Goal: Task Accomplishment & Management: Use online tool/utility

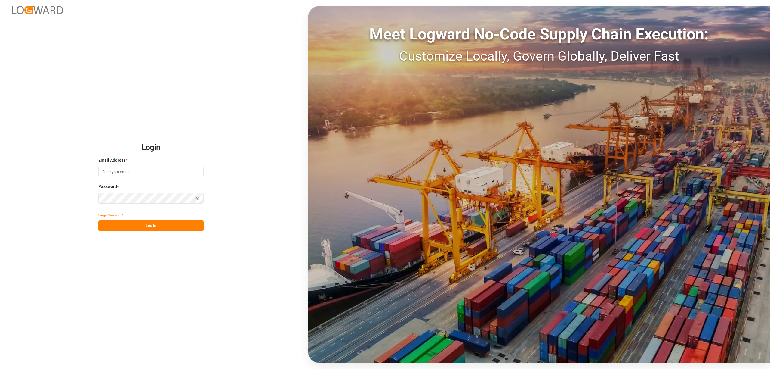
type input "[EMAIL_ADDRESS][PERSON_NAME][DOMAIN_NAME]"
click at [164, 224] on button "Log In" at bounding box center [150, 225] width 105 height 11
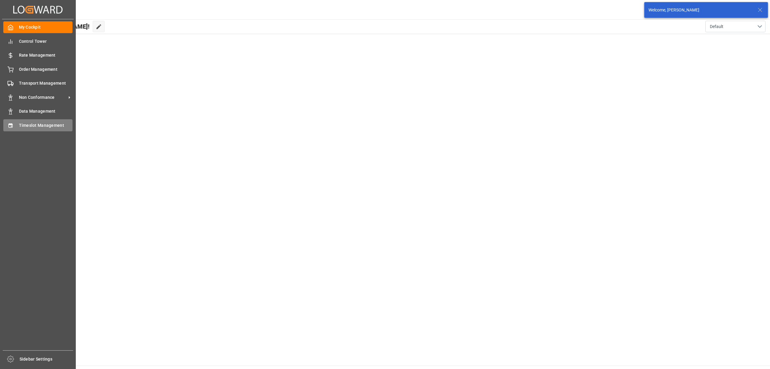
click at [12, 127] on icon at bounding box center [11, 125] width 6 height 6
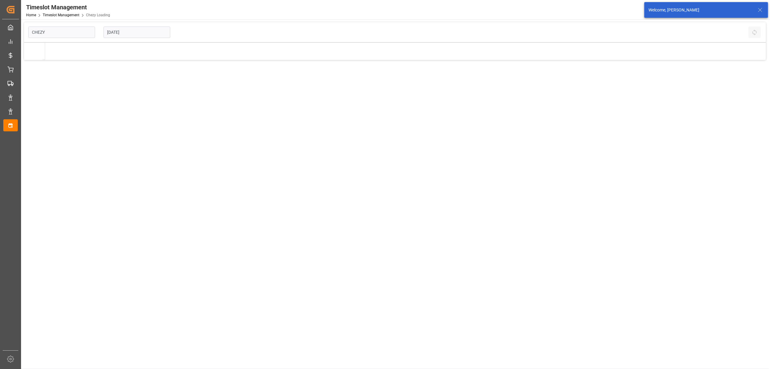
type input "Chezy Loading"
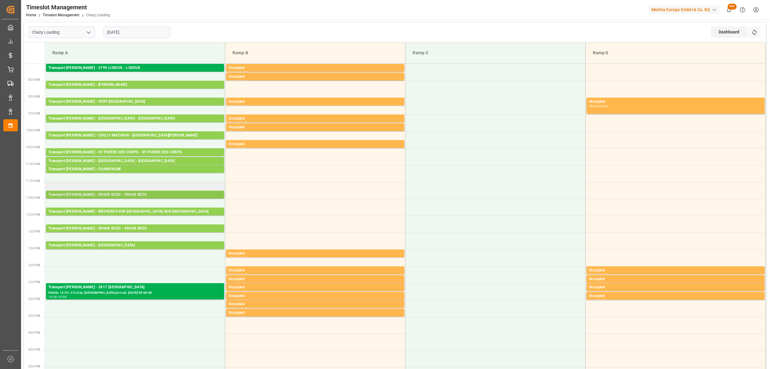
click at [110, 198] on div "Pallets: 24,TU: 576,City: EPAUX BEZU,Arrival: [DATE] 00:00:00" at bounding box center [134, 200] width 173 height 5
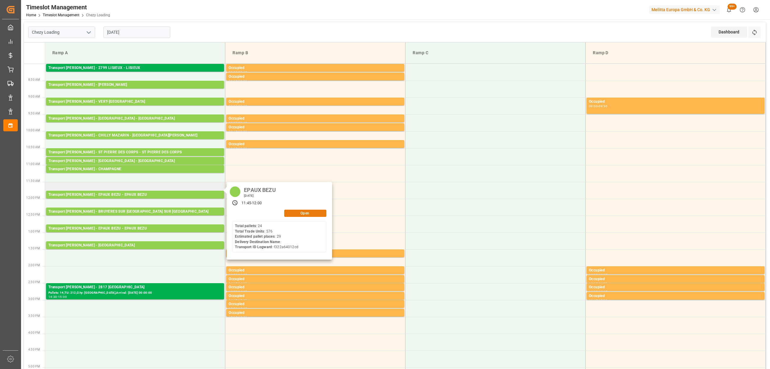
click at [300, 211] on button "Open" at bounding box center [305, 212] width 42 height 7
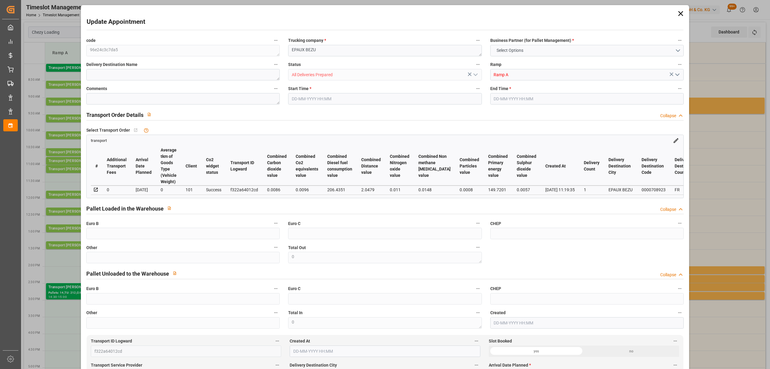
type input "29"
type input "283.76"
type input "0"
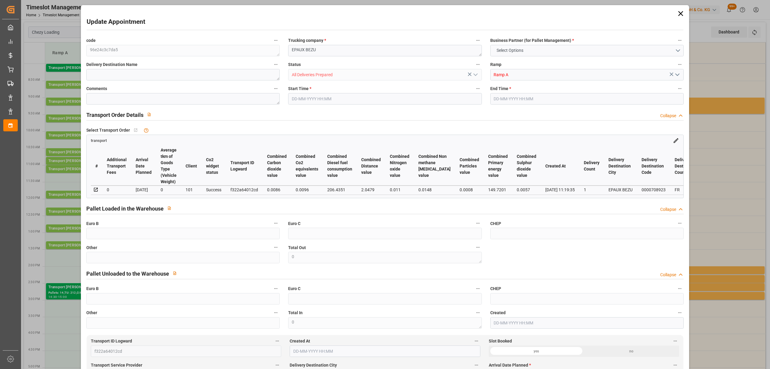
type input "274.1689"
type input "-9.5911"
type input "0"
type input "7888.216"
type input "10637"
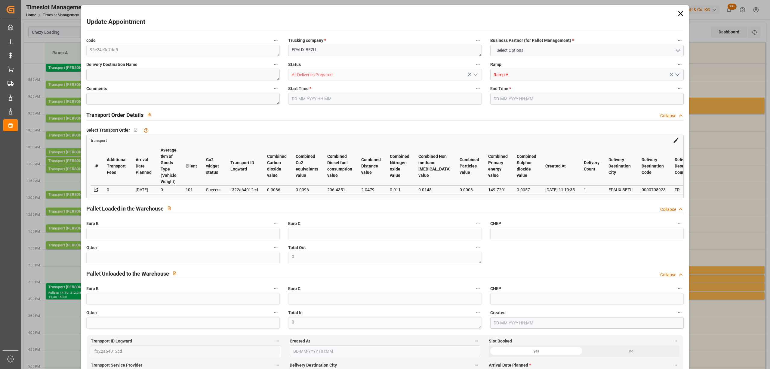
type input "32847.36"
type input "2"
type input "24"
type input "576"
type input "29"
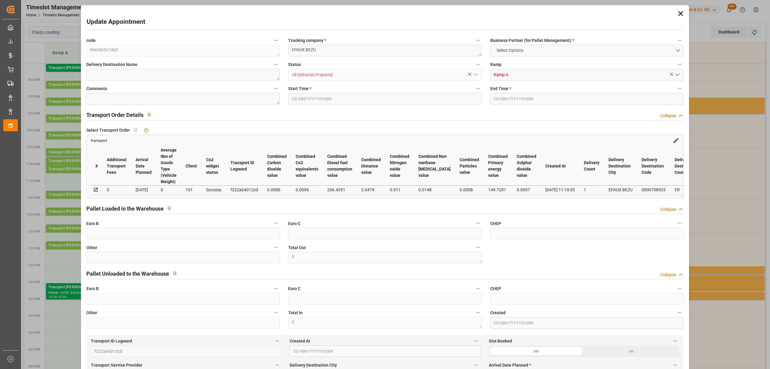
type input "101"
type input "9327.01"
type input "0"
type input "4710.8598"
type input "0"
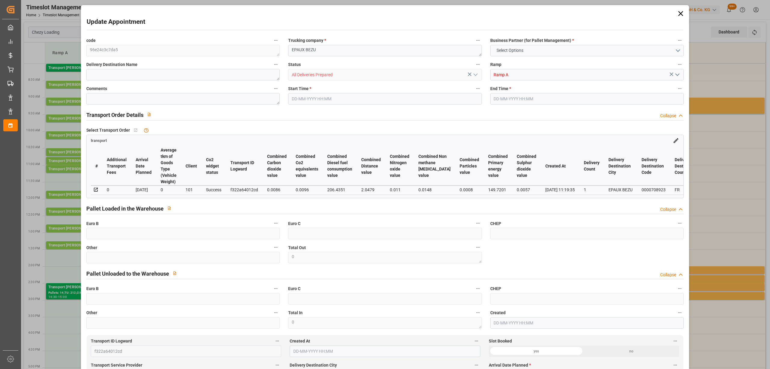
type input "0"
type input "21"
type input "35"
type input "[DATE] 11:45"
type input "[DATE] 12:00"
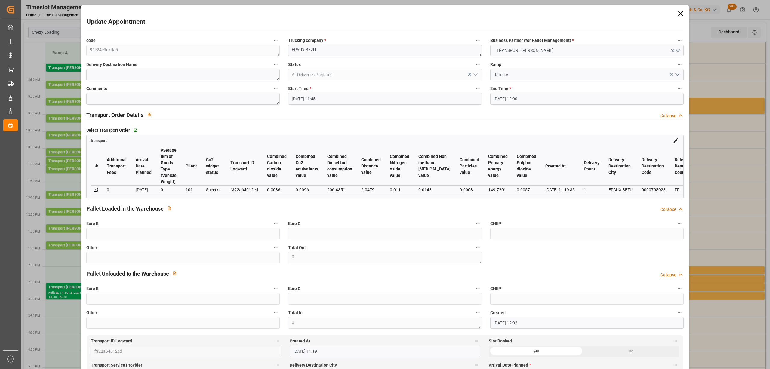
type input "[DATE] 12:02"
type input "[DATE] 11:19"
type input "[DATE]"
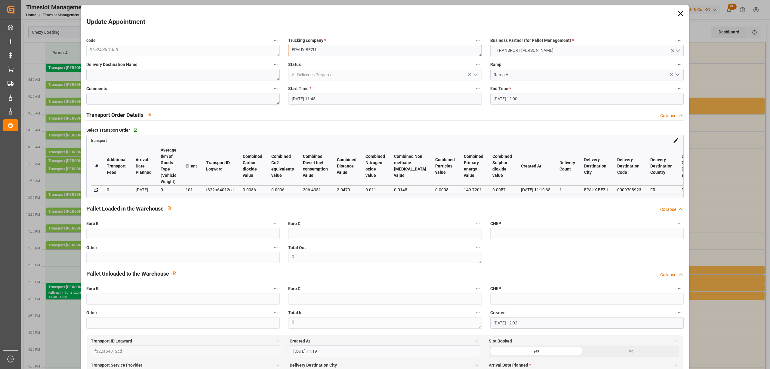
click at [288, 53] on textarea "EPAUX BEZU" at bounding box center [384, 50] width 193 height 11
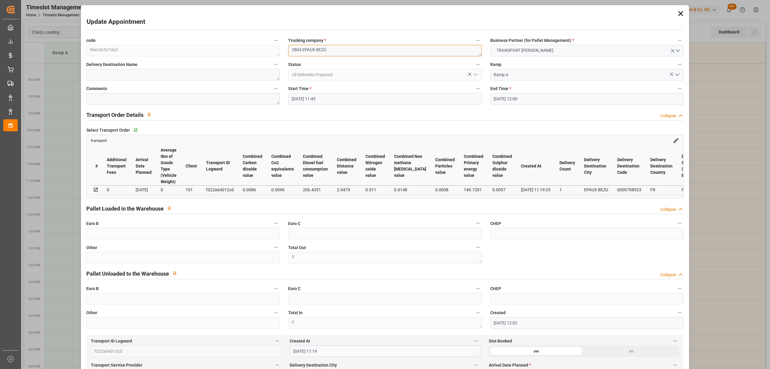
type textarea "2804 EPAUX BEZU"
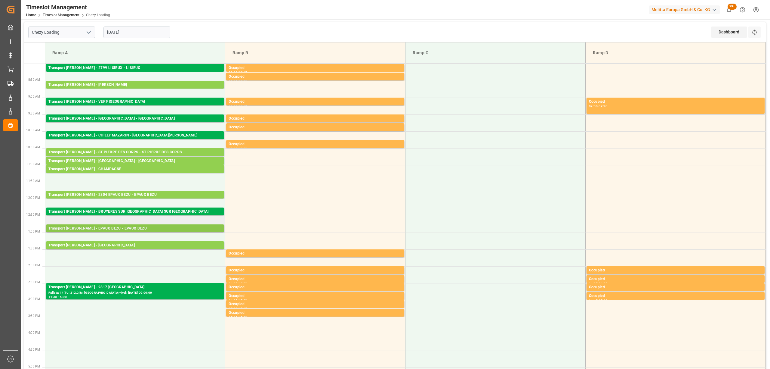
click at [151, 229] on div "Transport [PERSON_NAME] - EPAUX BEZU - EPAUX BEZU" at bounding box center [134, 228] width 173 height 6
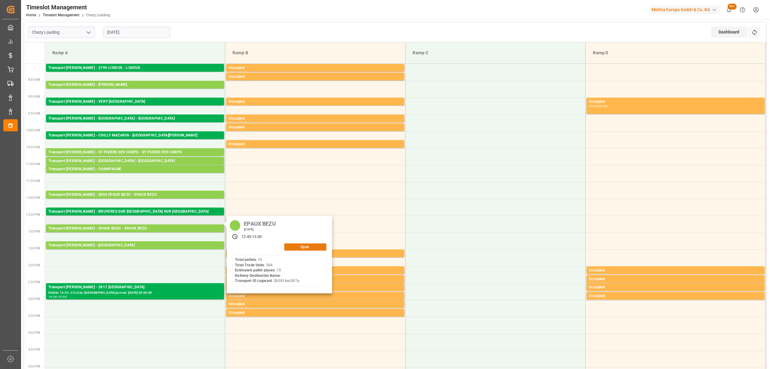
click at [305, 243] on button "Open" at bounding box center [305, 246] width 42 height 7
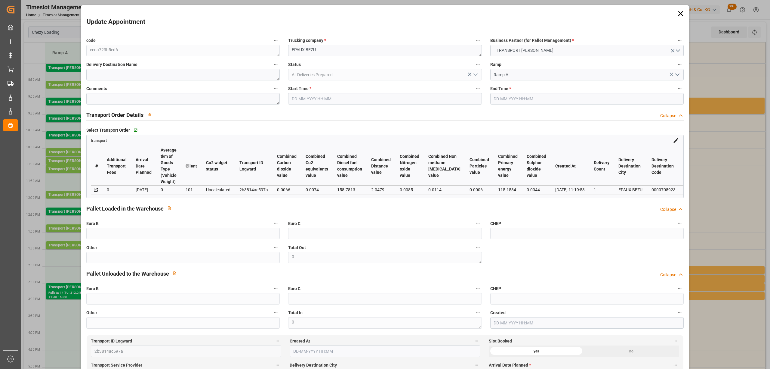
type input "15"
type input "198.08"
type input "0"
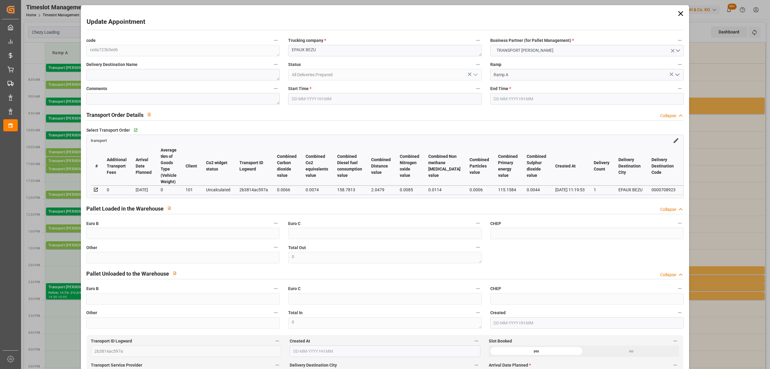
type input "191.3849"
type input "-6.6951"
type input "24"
type input "7016.013"
type input "8004.388"
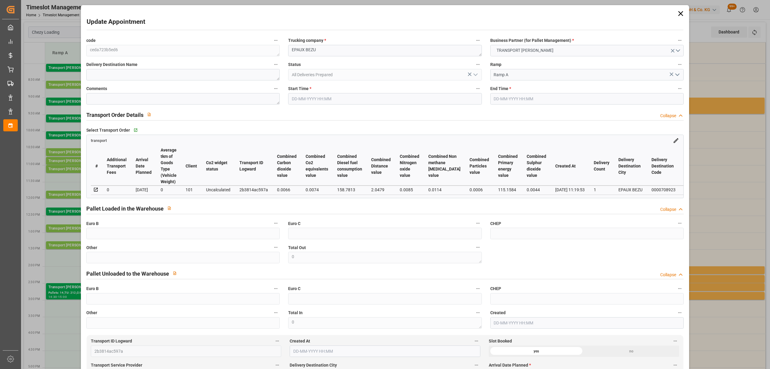
type input "15305.592"
type input "2"
type input "10"
type input "564"
type input "24"
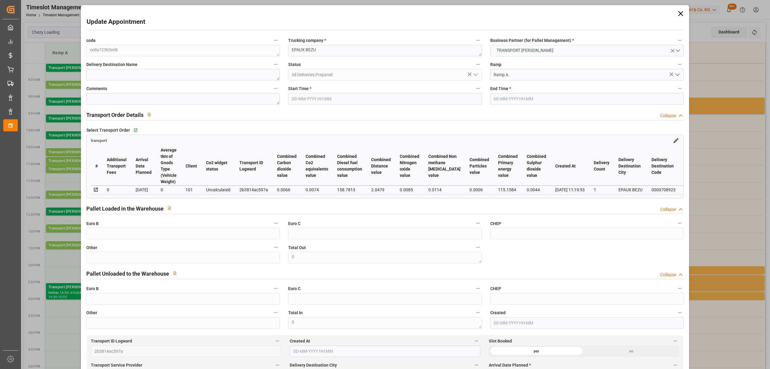
type input "101"
type input "7173.948"
type input "0"
type input "4710.8598"
type input "0"
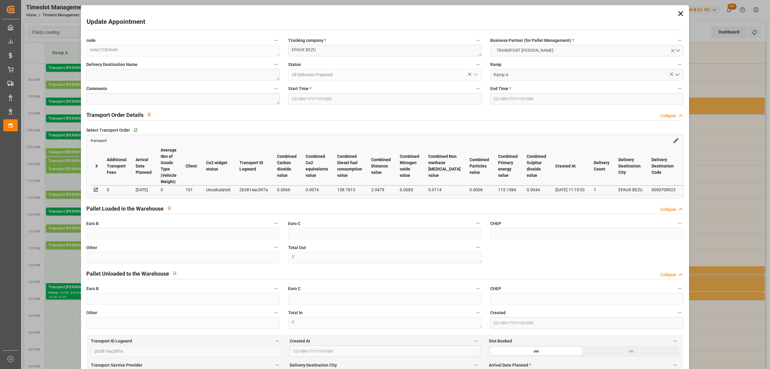
type input "0"
type input "21"
type input "35"
type input "[DATE] 12:45"
type input "[DATE] 13:00"
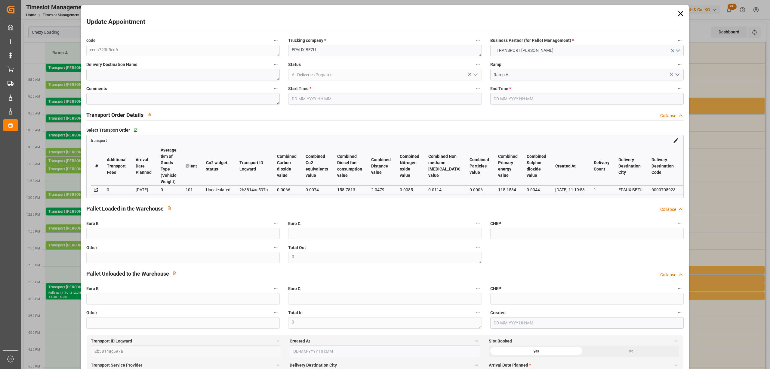
type input "[DATE] 12:04"
type input "[DATE] 11:19"
type input "[DATE]"
